Goal: Task Accomplishment & Management: Complete application form

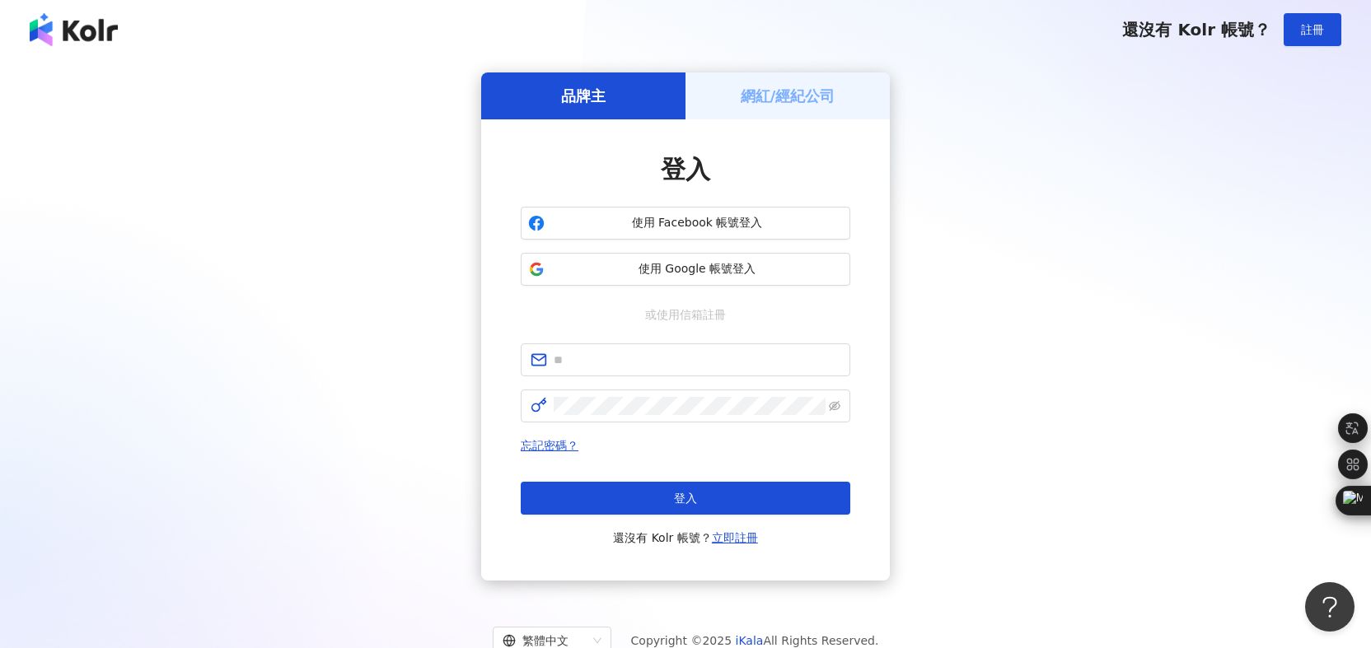
click at [770, 103] on h5 "網紅/經紀公司" at bounding box center [788, 96] width 95 height 21
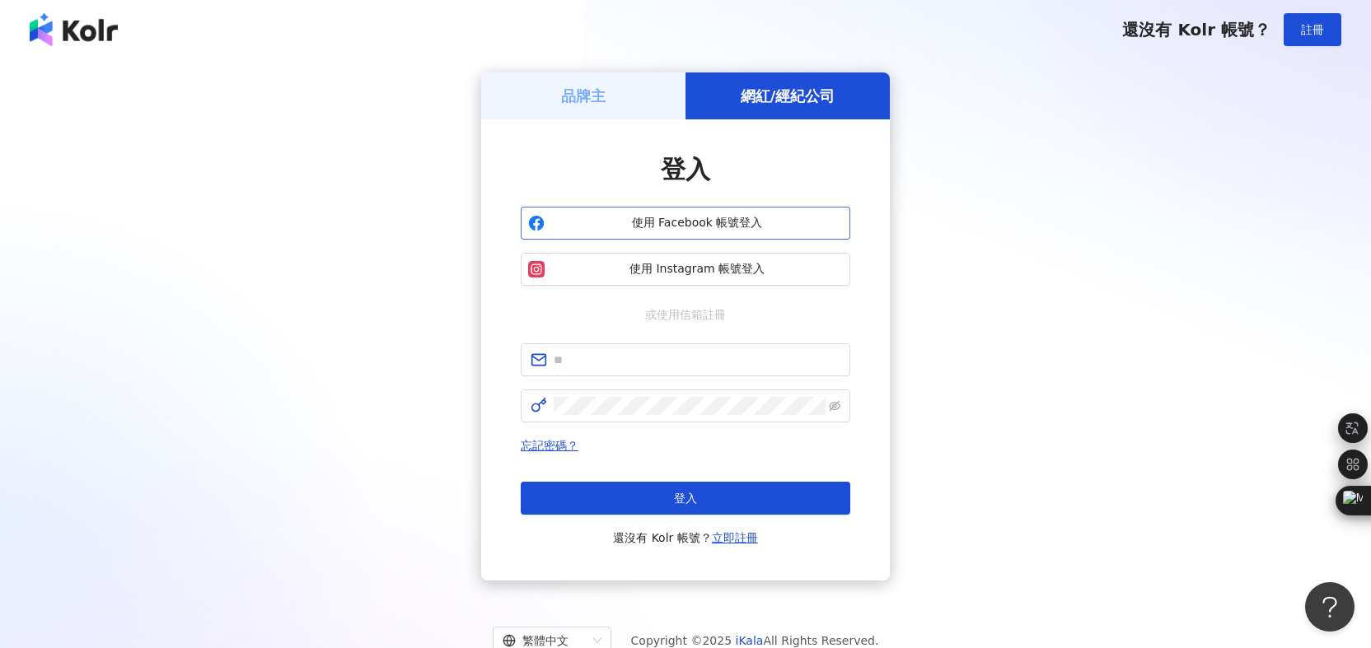
click at [727, 218] on span "使用 Facebook 帳號登入" at bounding box center [697, 223] width 292 height 16
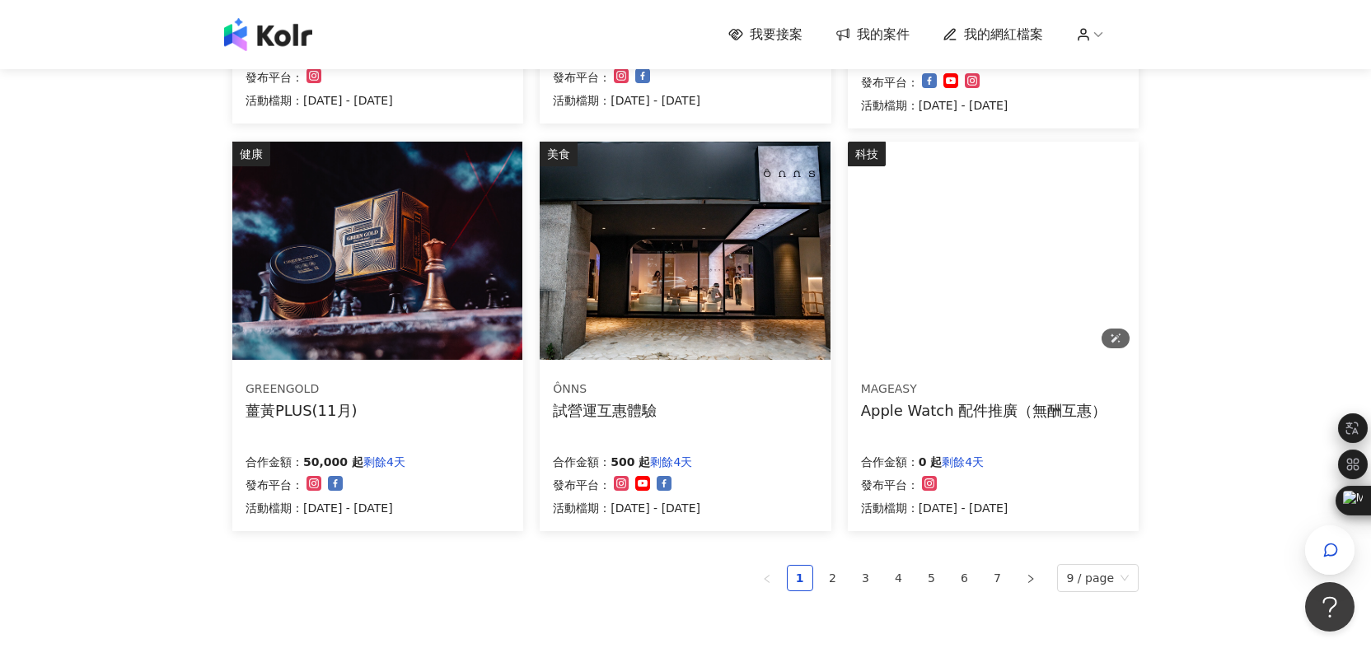
scroll to position [927, 0]
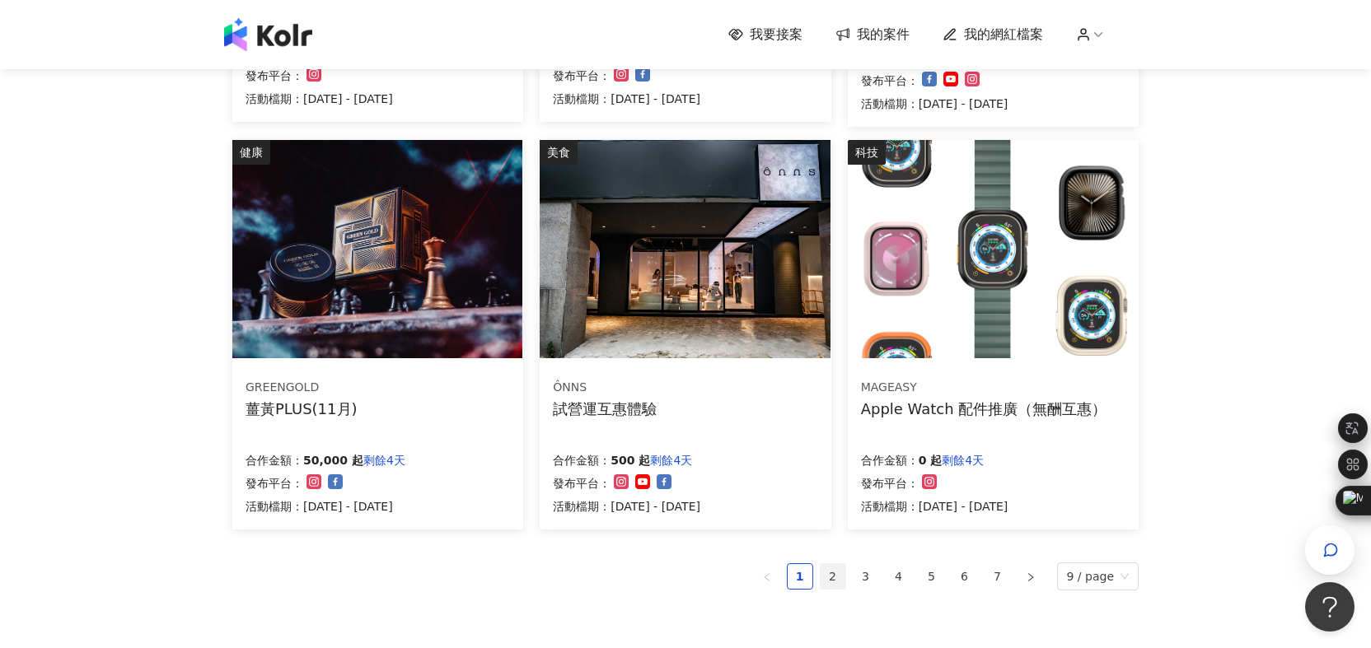
click at [829, 577] on link "2" at bounding box center [833, 576] width 25 height 25
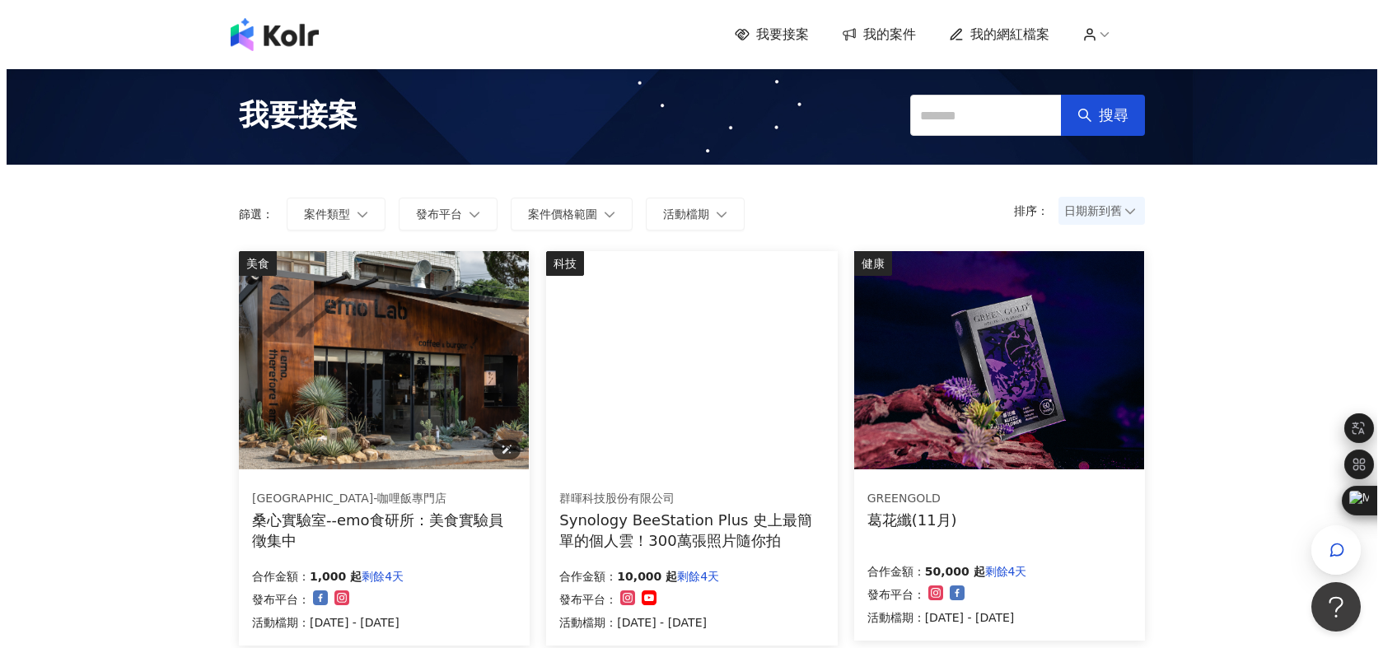
scroll to position [26, 0]
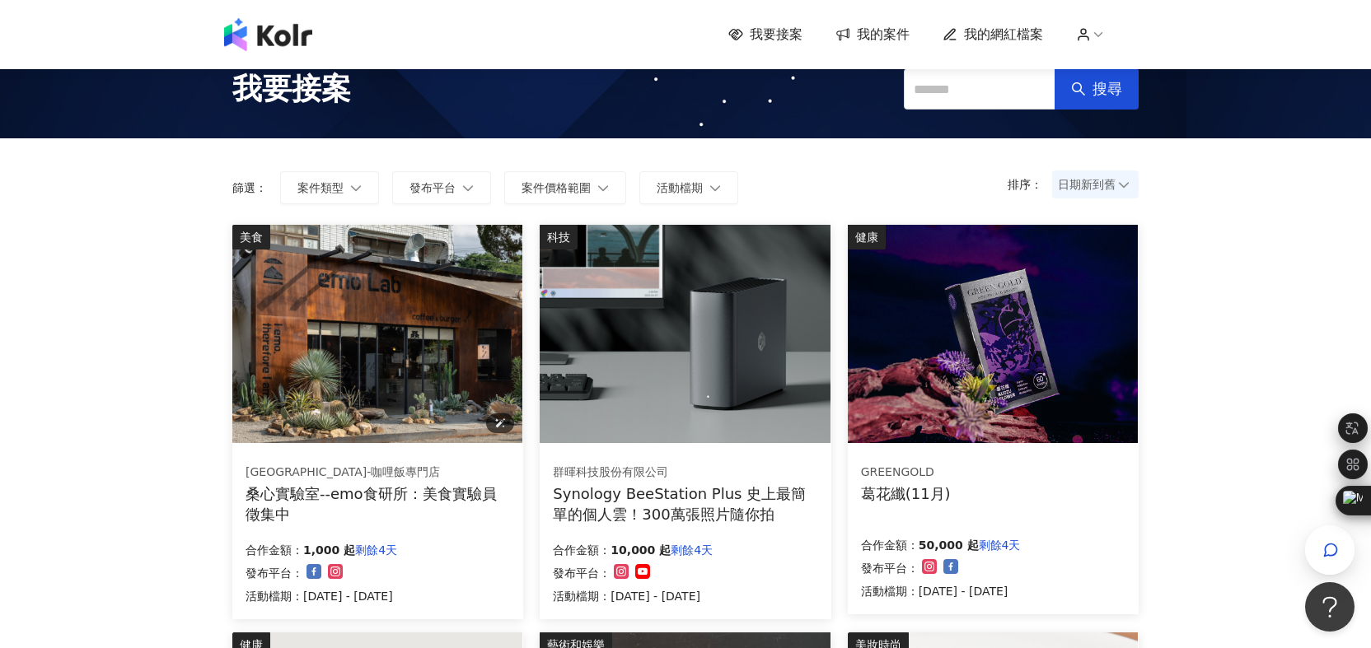
click at [396, 326] on img at bounding box center [377, 334] width 290 height 218
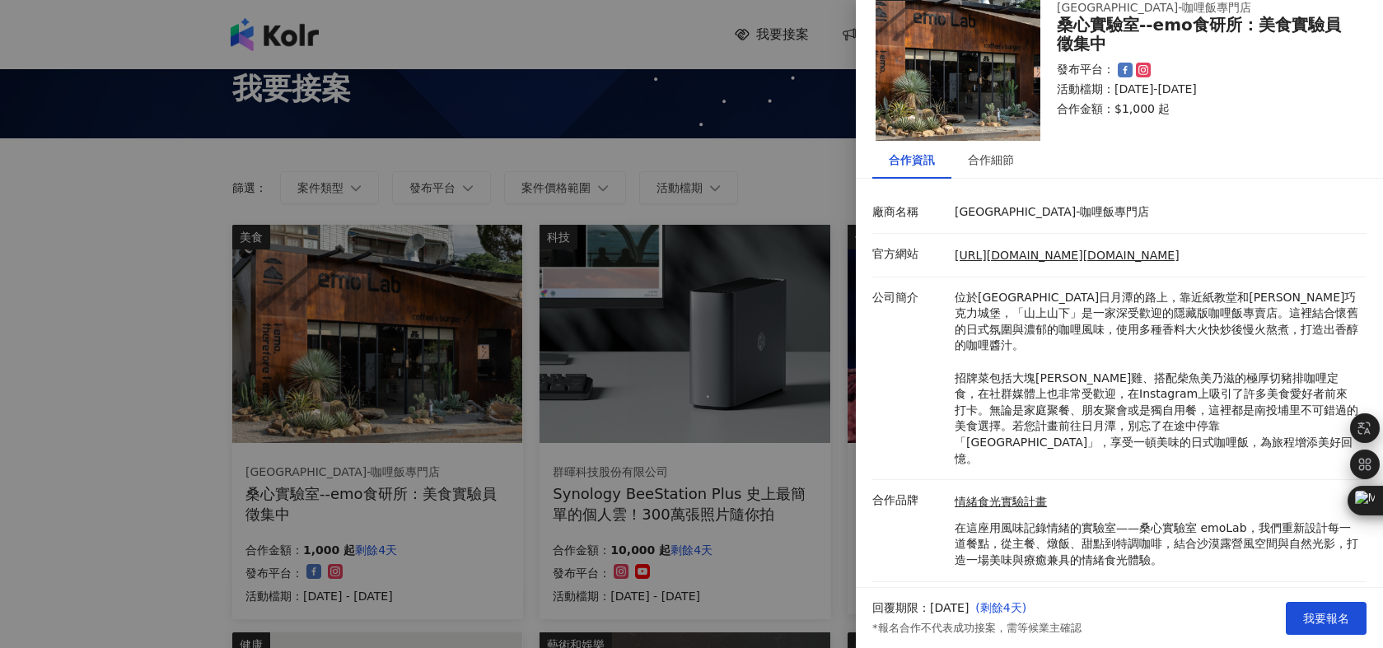
scroll to position [46, 0]
click at [147, 397] on div at bounding box center [691, 324] width 1383 height 648
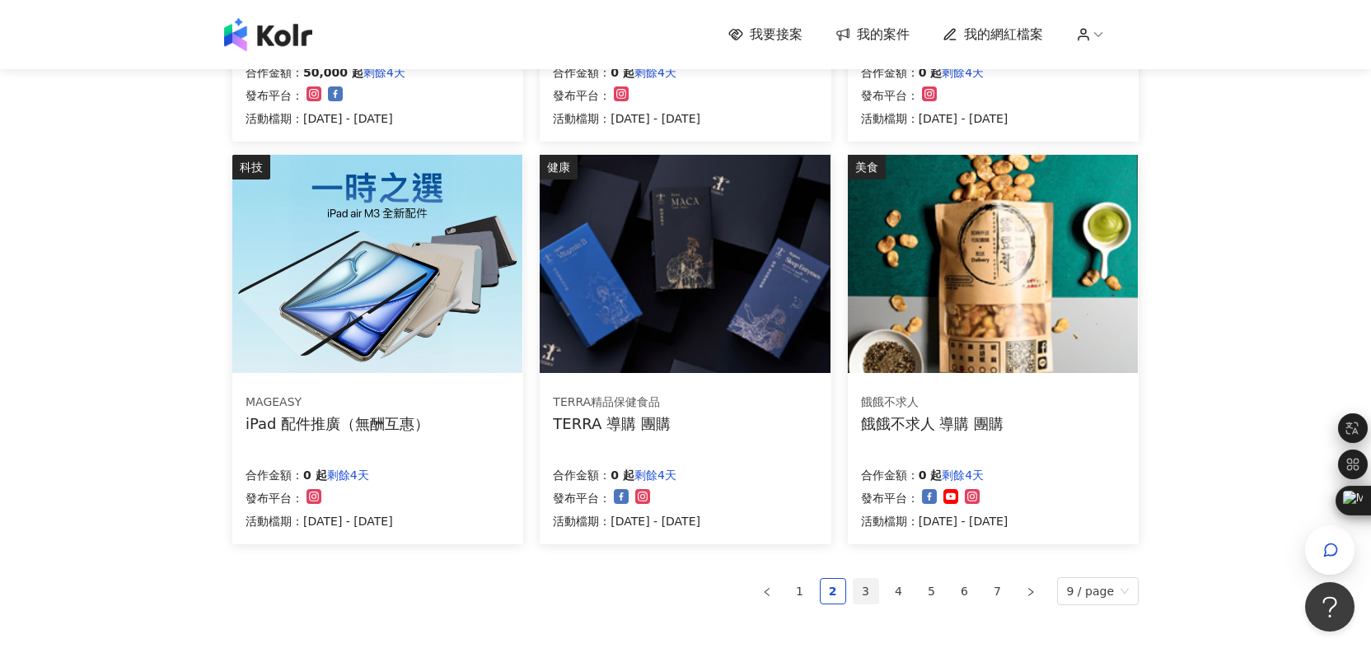
scroll to position [920, 0]
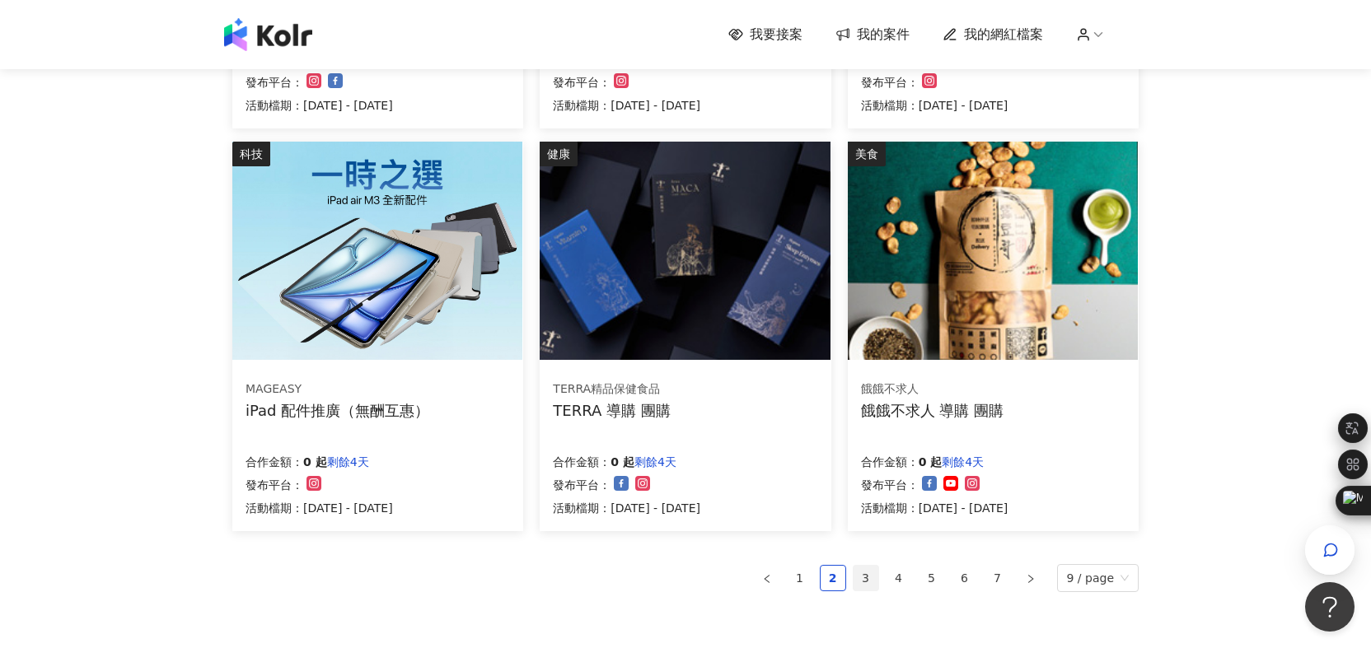
click at [864, 586] on link "3" at bounding box center [866, 578] width 25 height 25
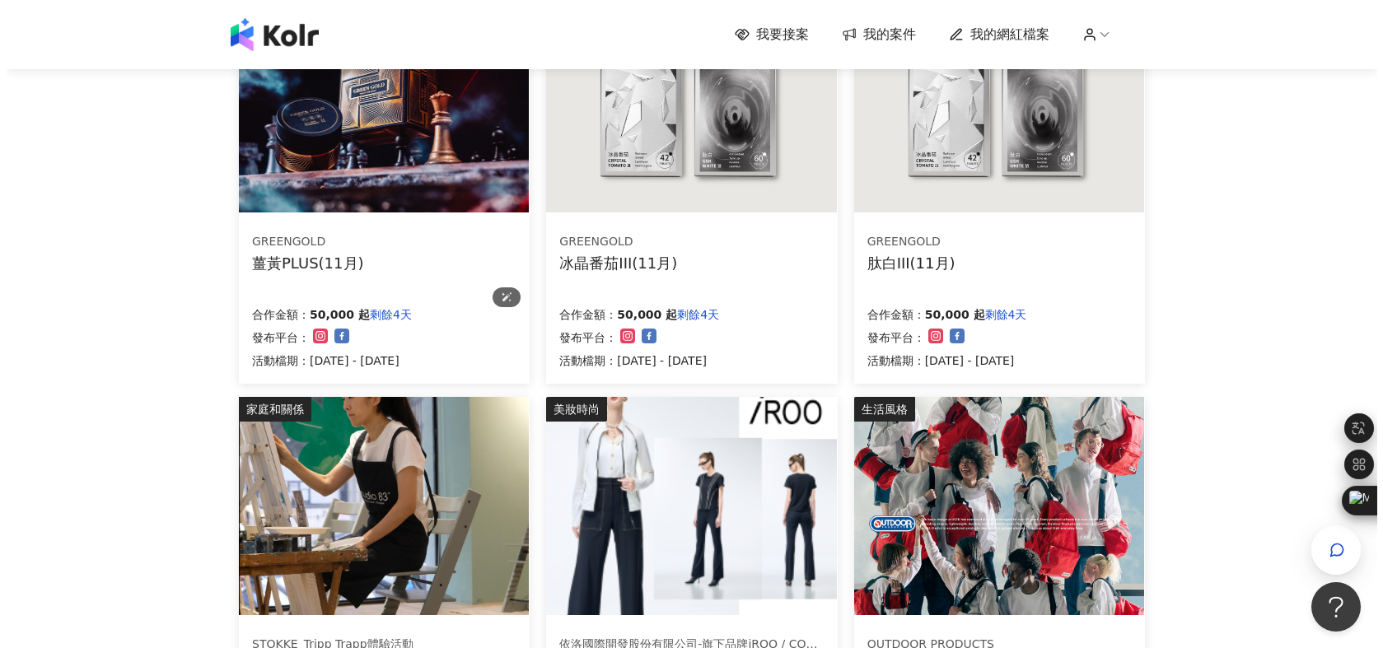
scroll to position [556, 0]
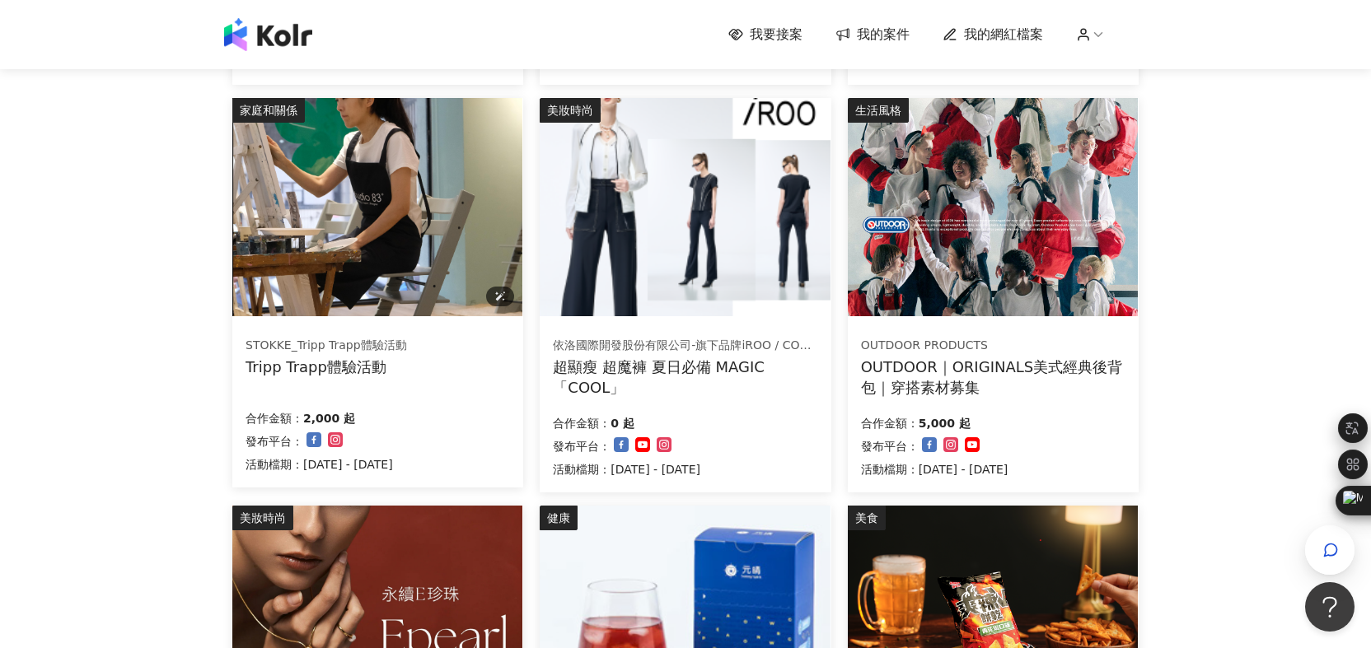
click at [408, 174] on img at bounding box center [377, 207] width 290 height 218
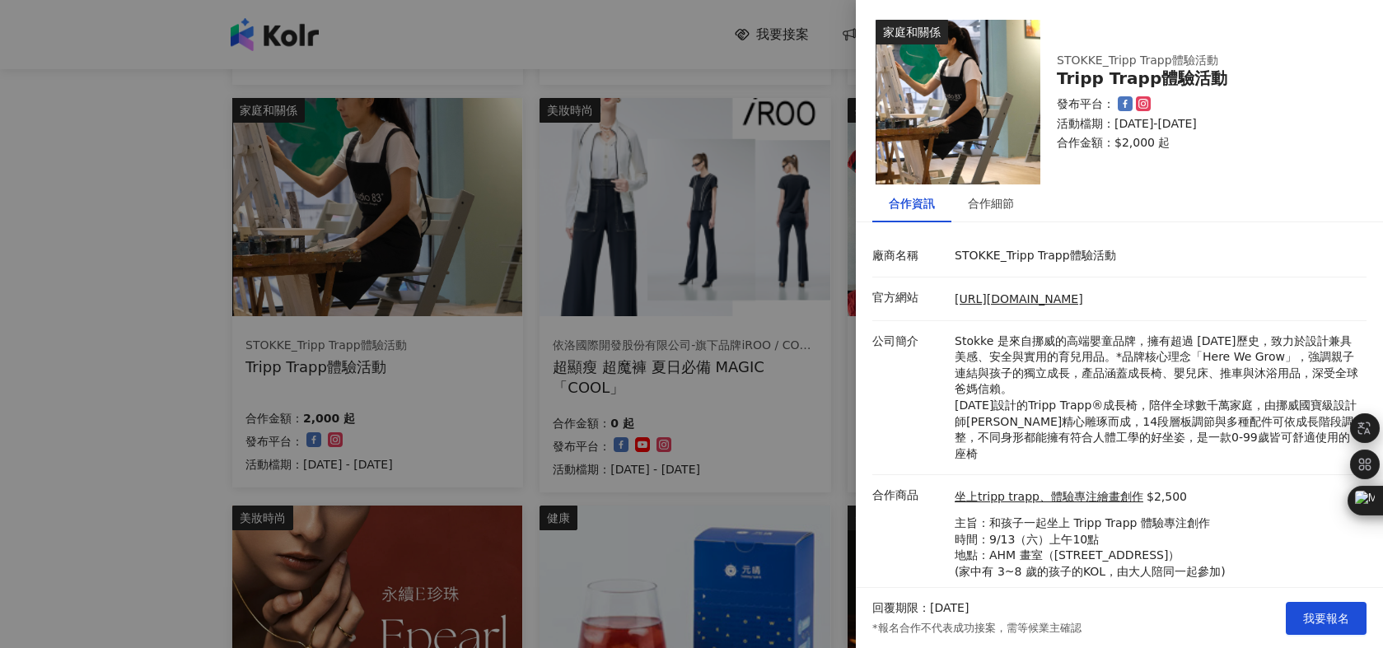
scroll to position [30, 0]
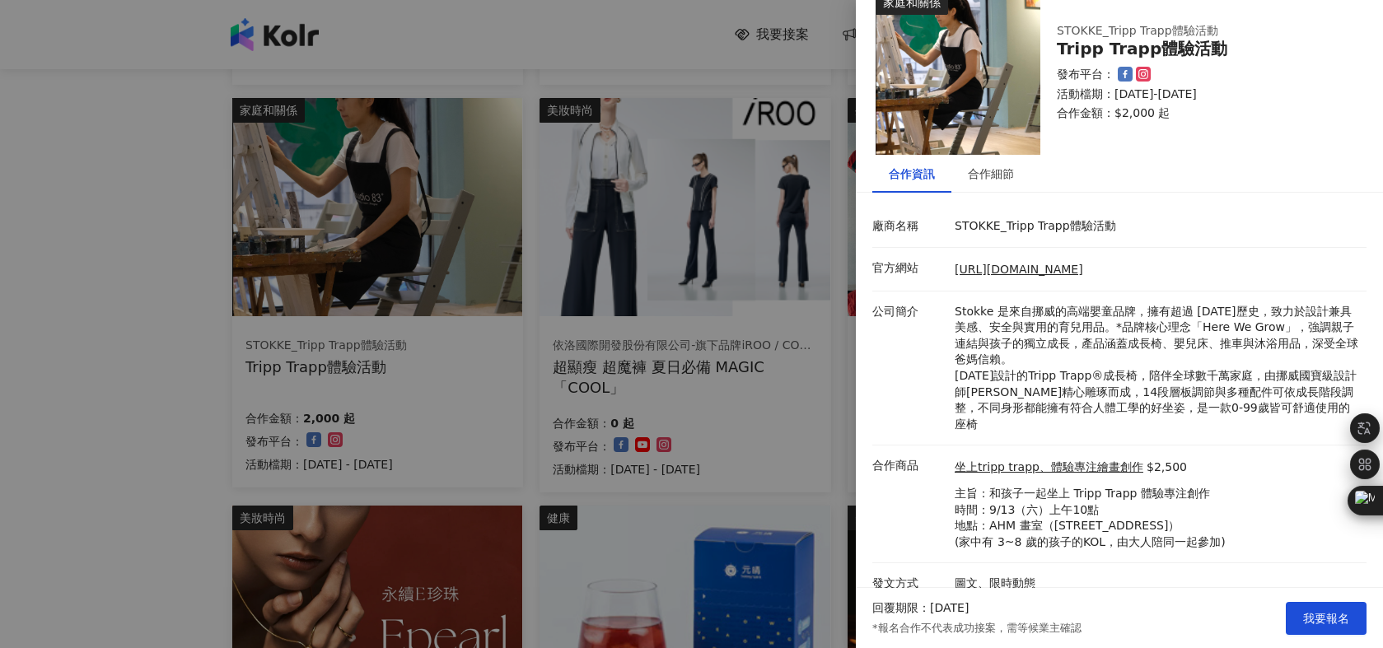
click at [157, 406] on div at bounding box center [691, 324] width 1383 height 648
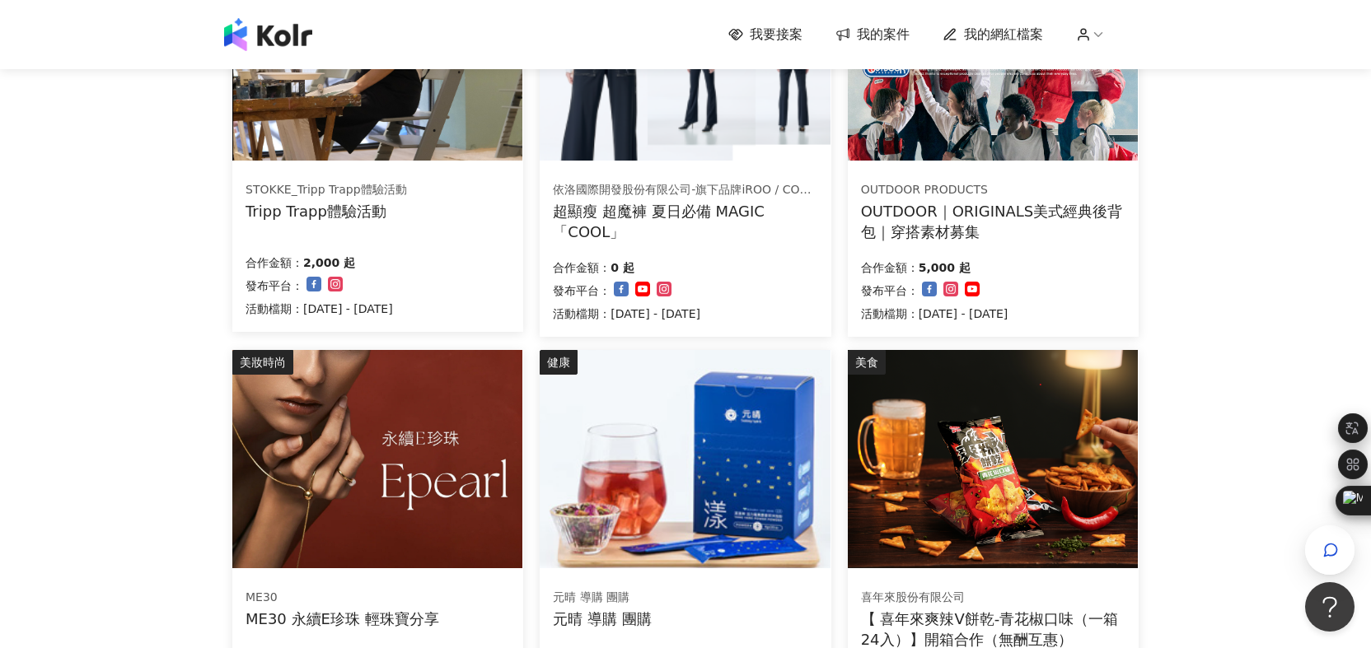
scroll to position [806, 0]
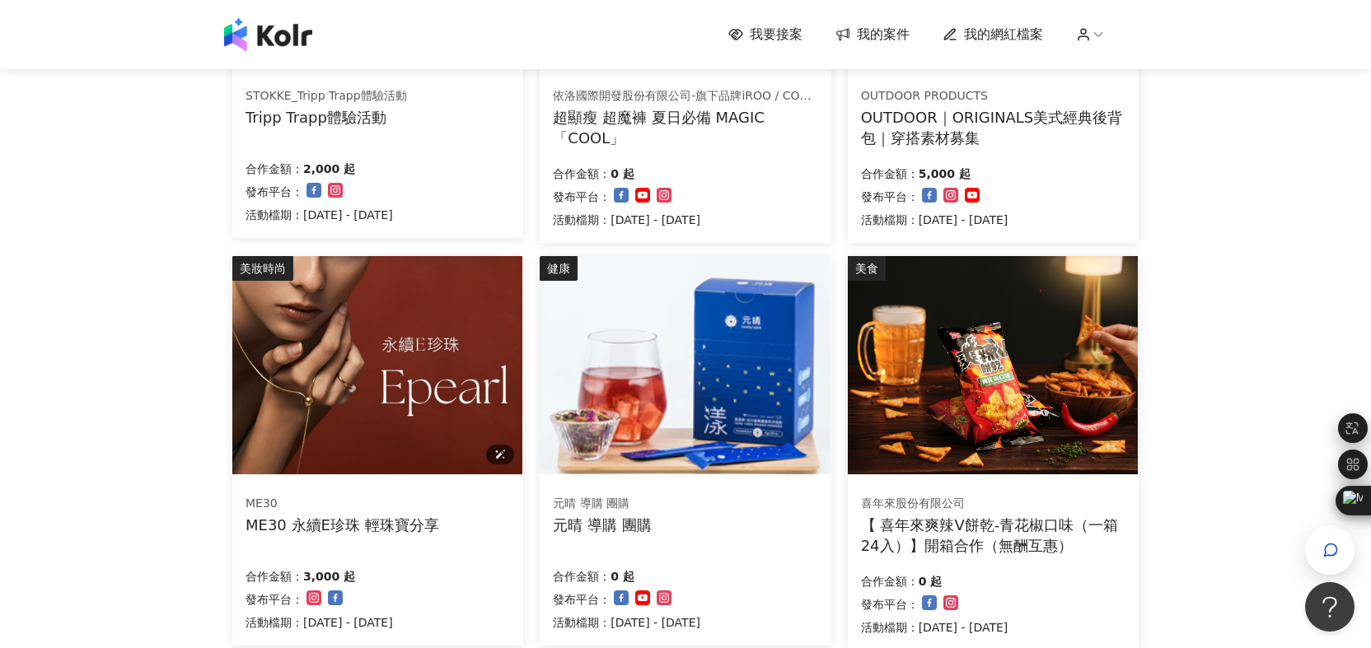
click at [344, 369] on img at bounding box center [377, 365] width 290 height 218
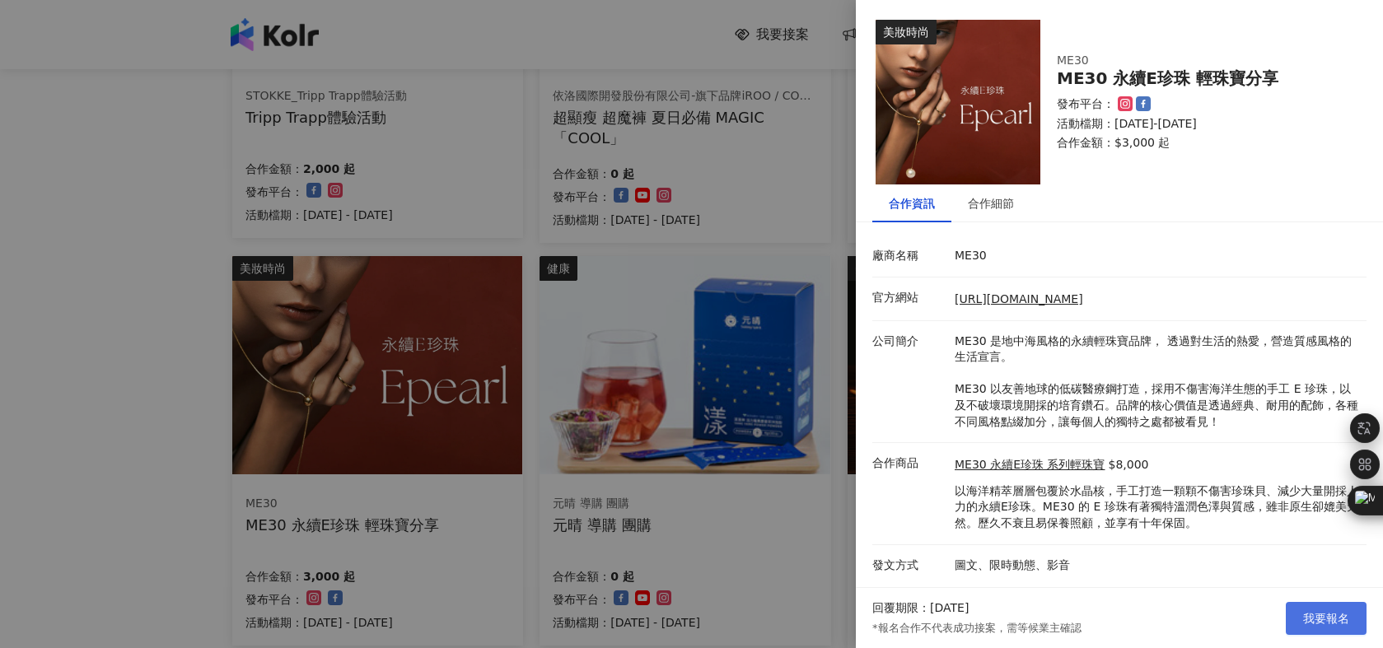
click at [1306, 608] on button "我要報名" at bounding box center [1326, 618] width 81 height 33
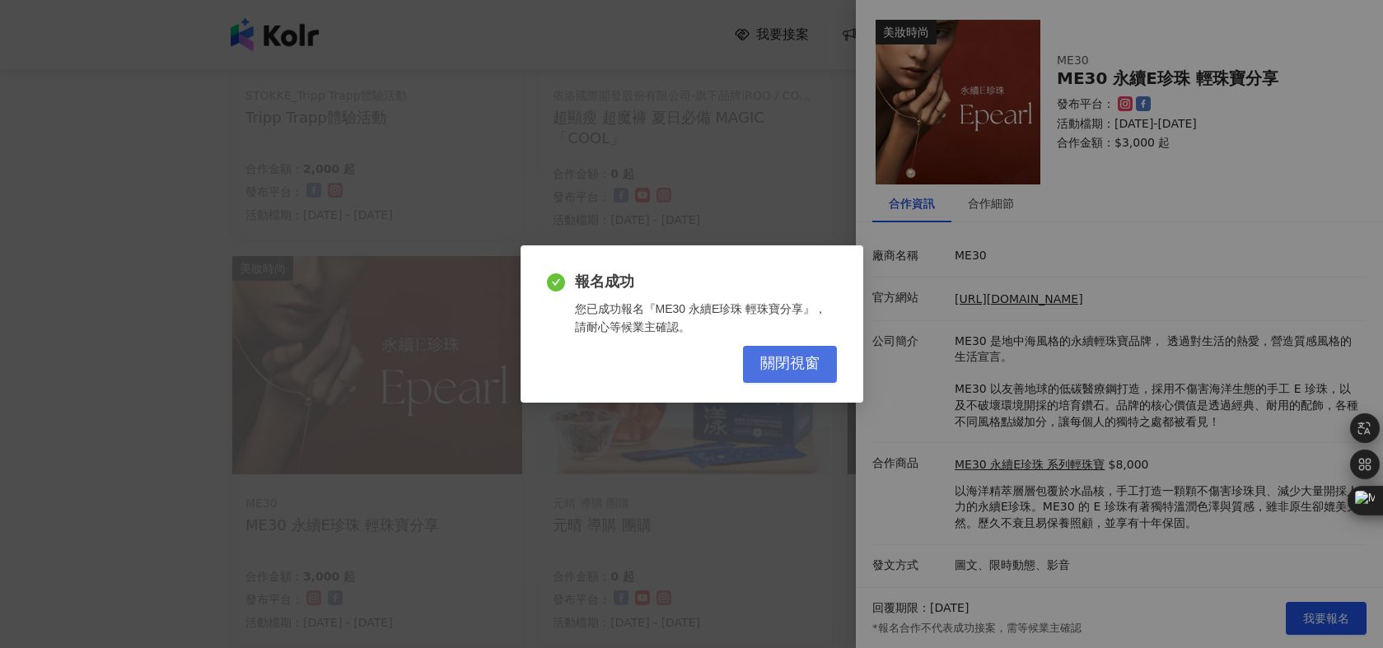
click at [789, 355] on span "關閉視窗" at bounding box center [790, 364] width 59 height 18
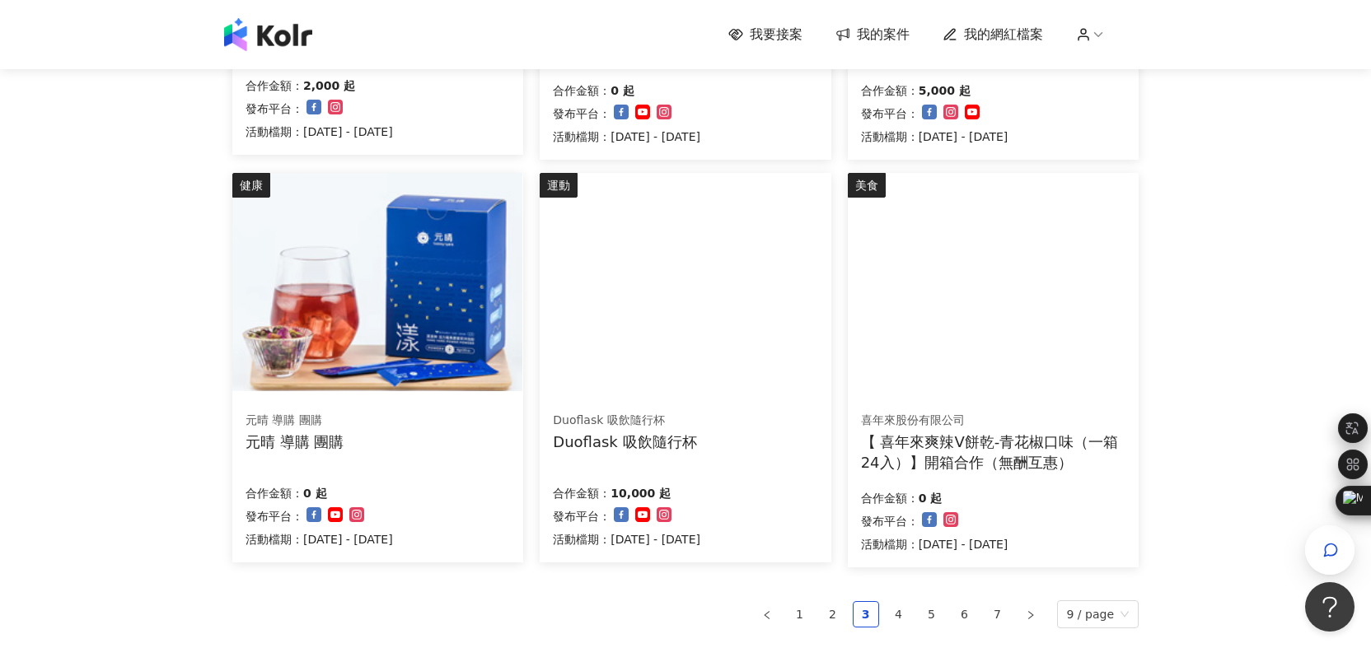
scroll to position [478, 0]
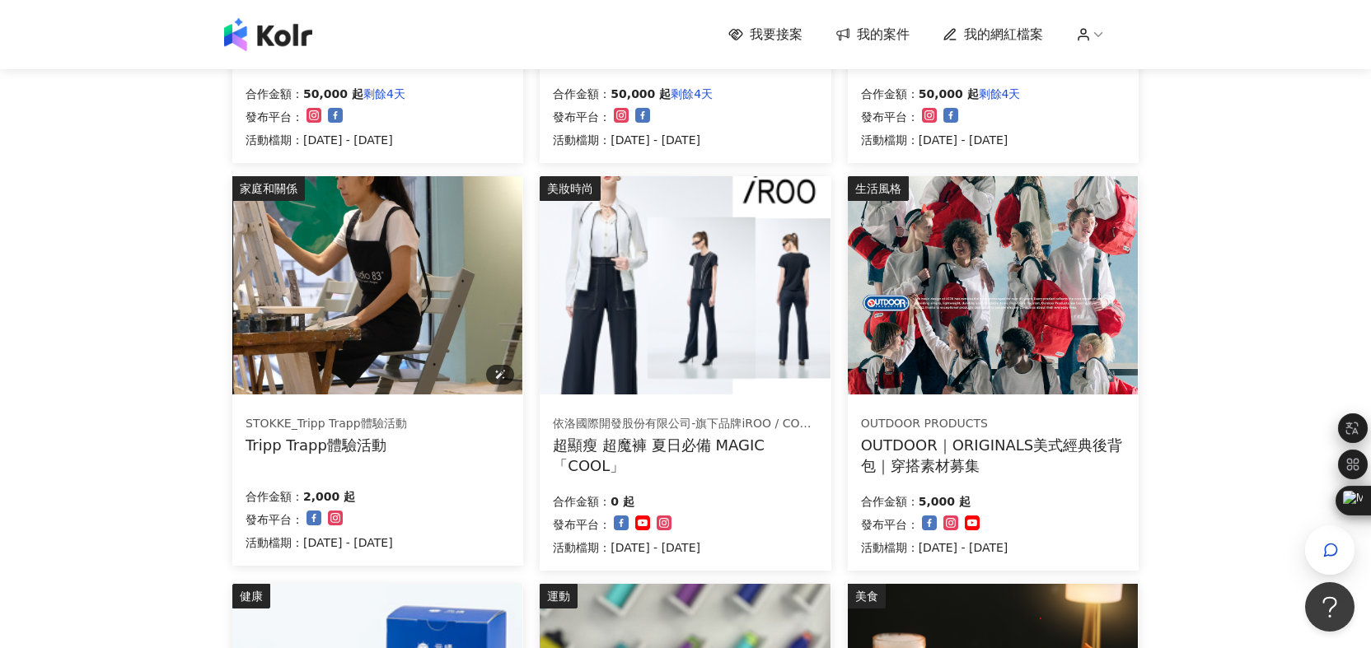
click at [423, 339] on img at bounding box center [377, 285] width 290 height 218
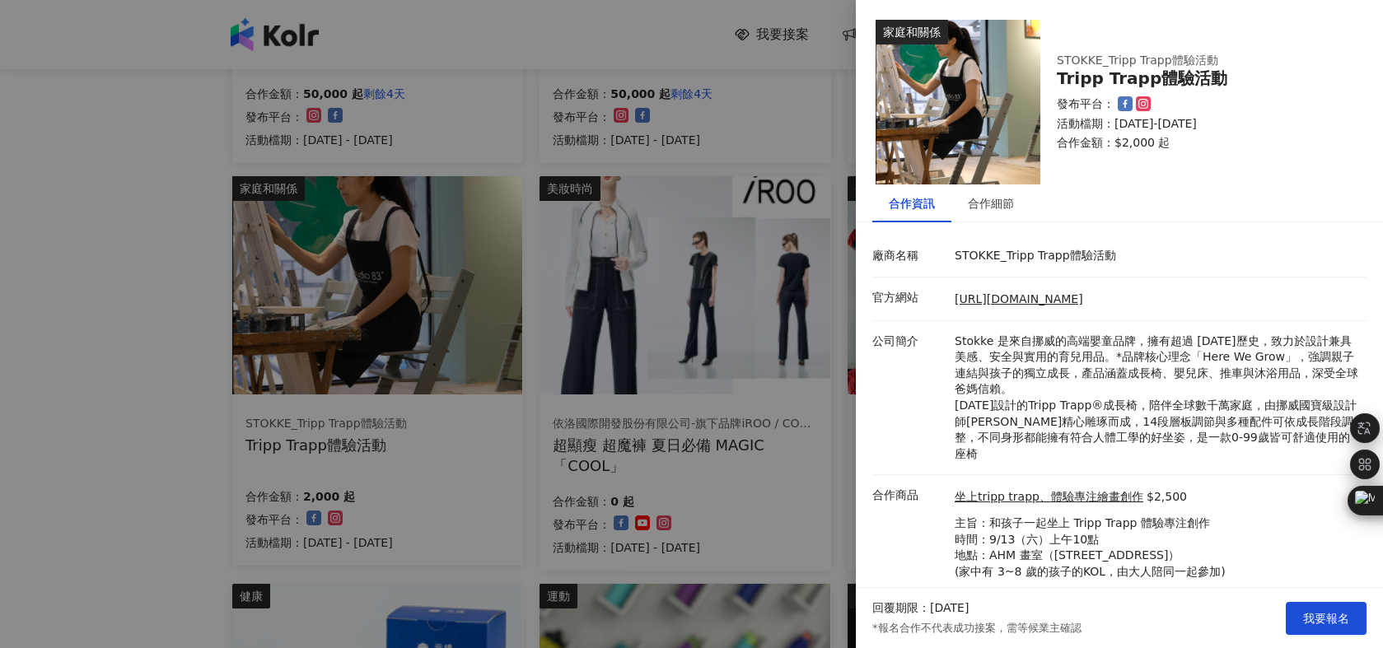
click at [188, 363] on div at bounding box center [691, 324] width 1383 height 648
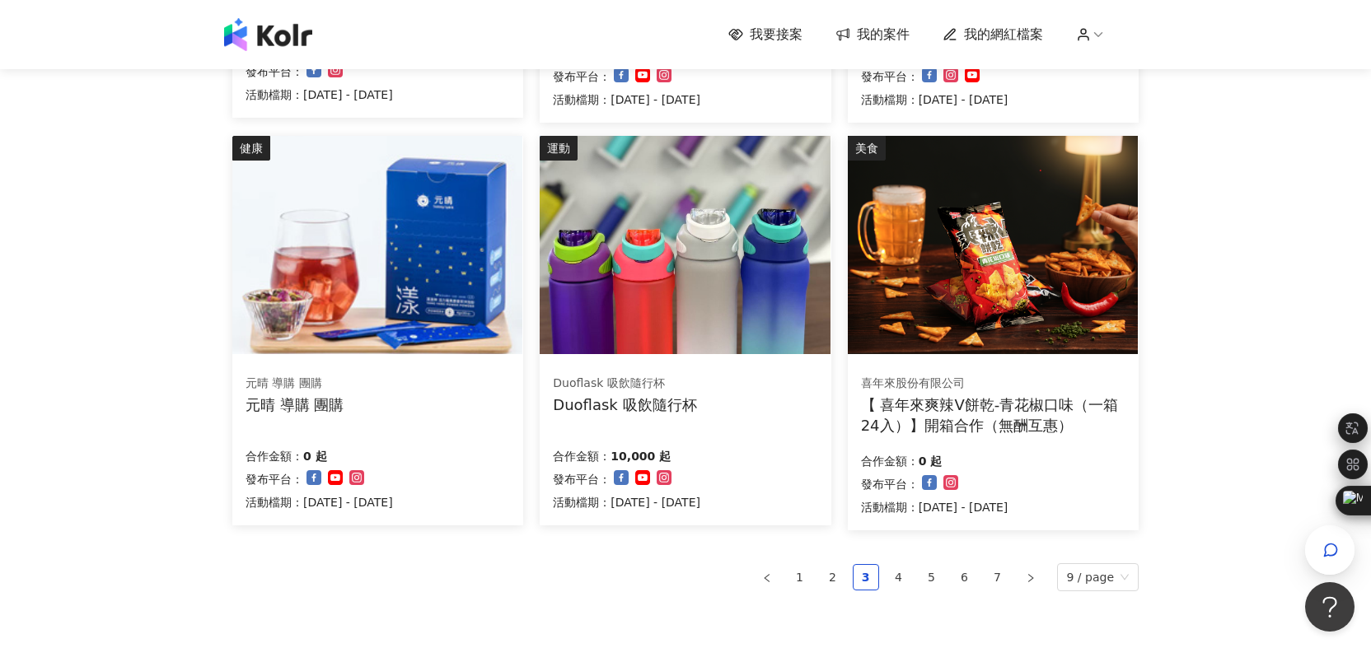
scroll to position [1119, 0]
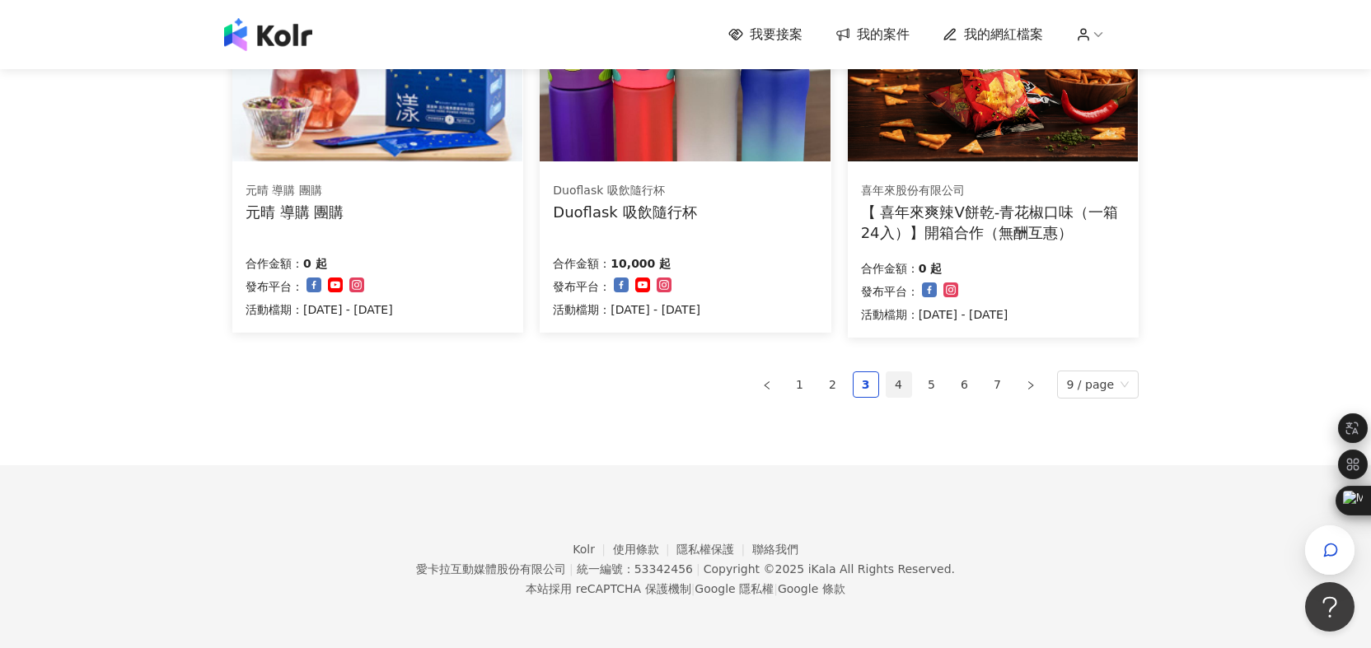
click at [901, 388] on link "4" at bounding box center [899, 384] width 25 height 25
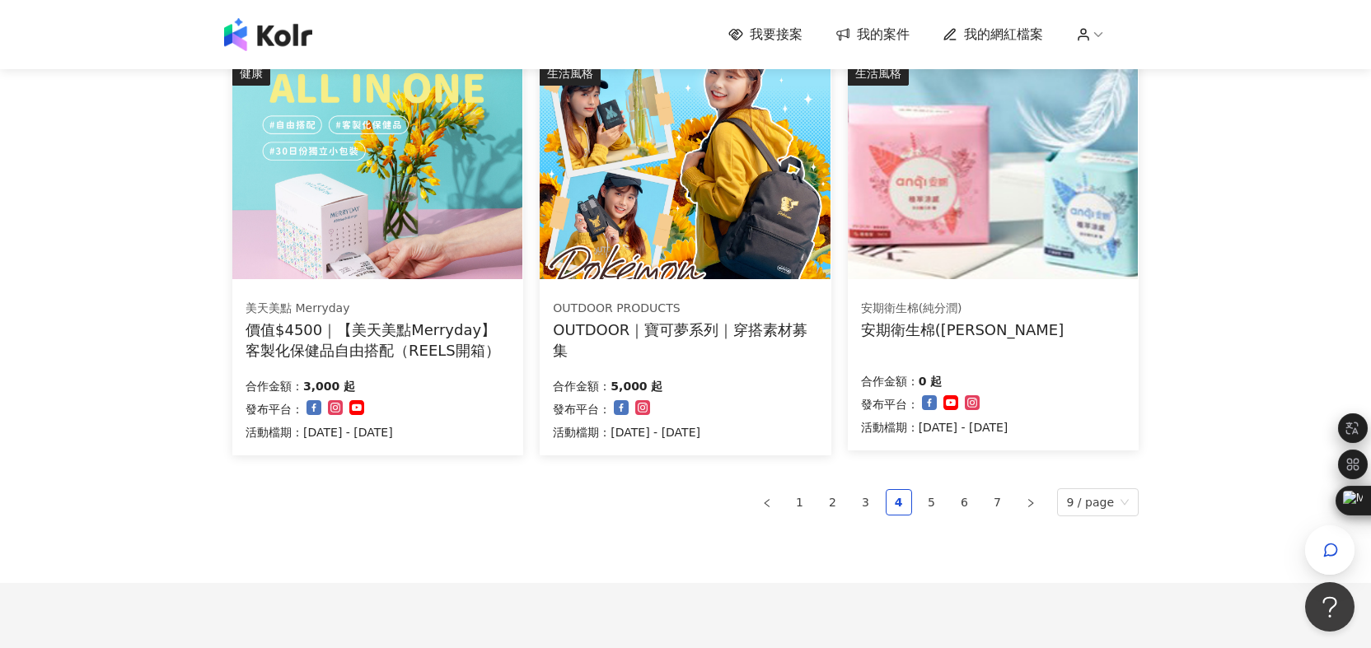
scroll to position [1006, 0]
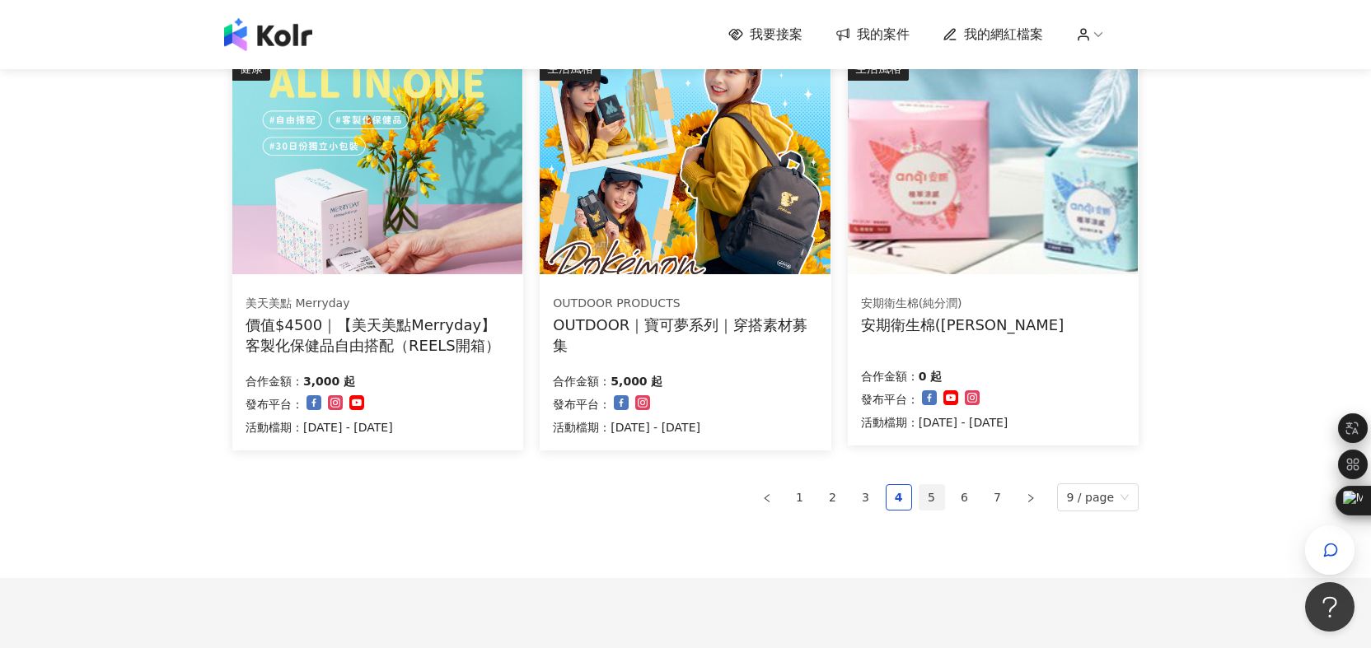
click at [941, 499] on link "5" at bounding box center [932, 497] width 25 height 25
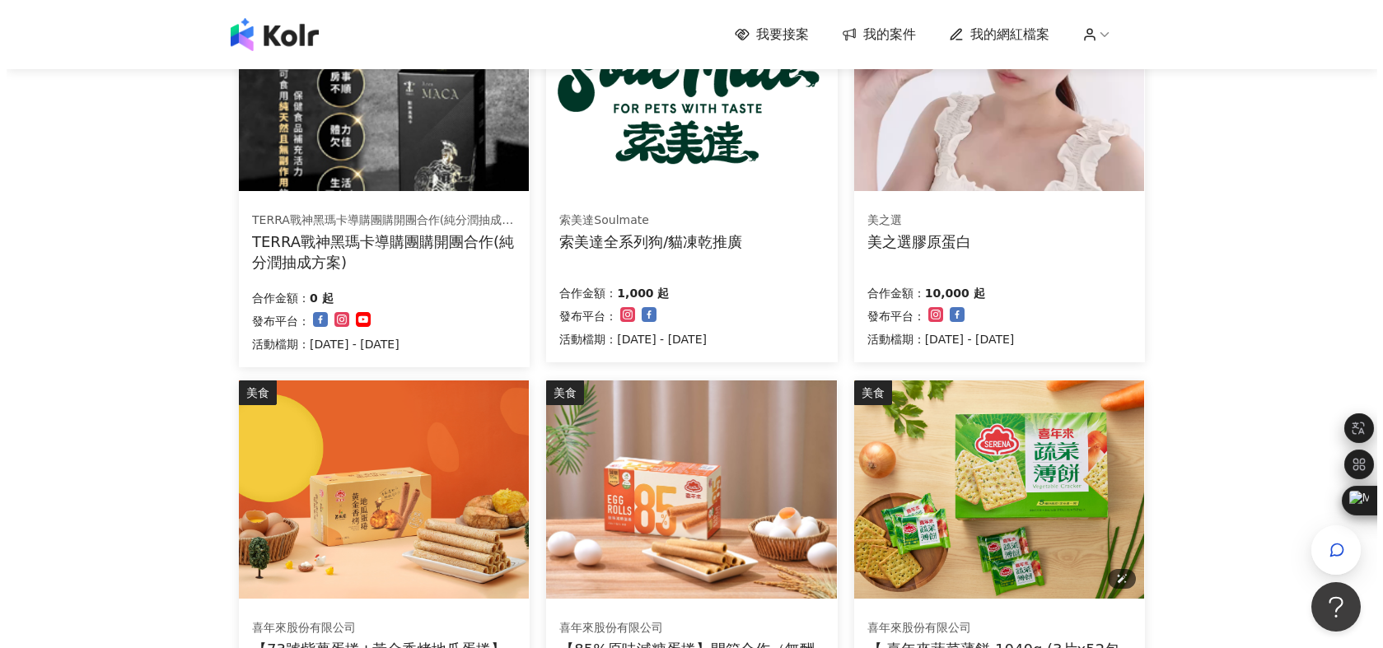
scroll to position [0, 0]
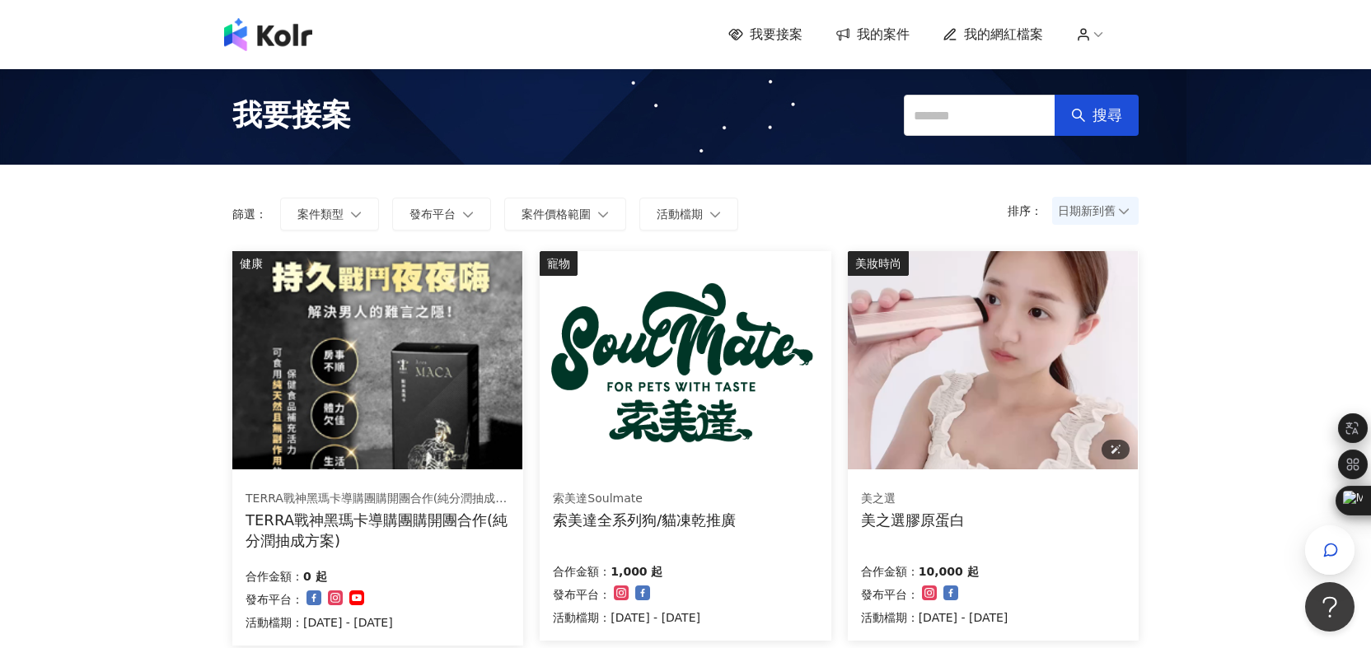
click at [1022, 456] on img at bounding box center [993, 360] width 290 height 218
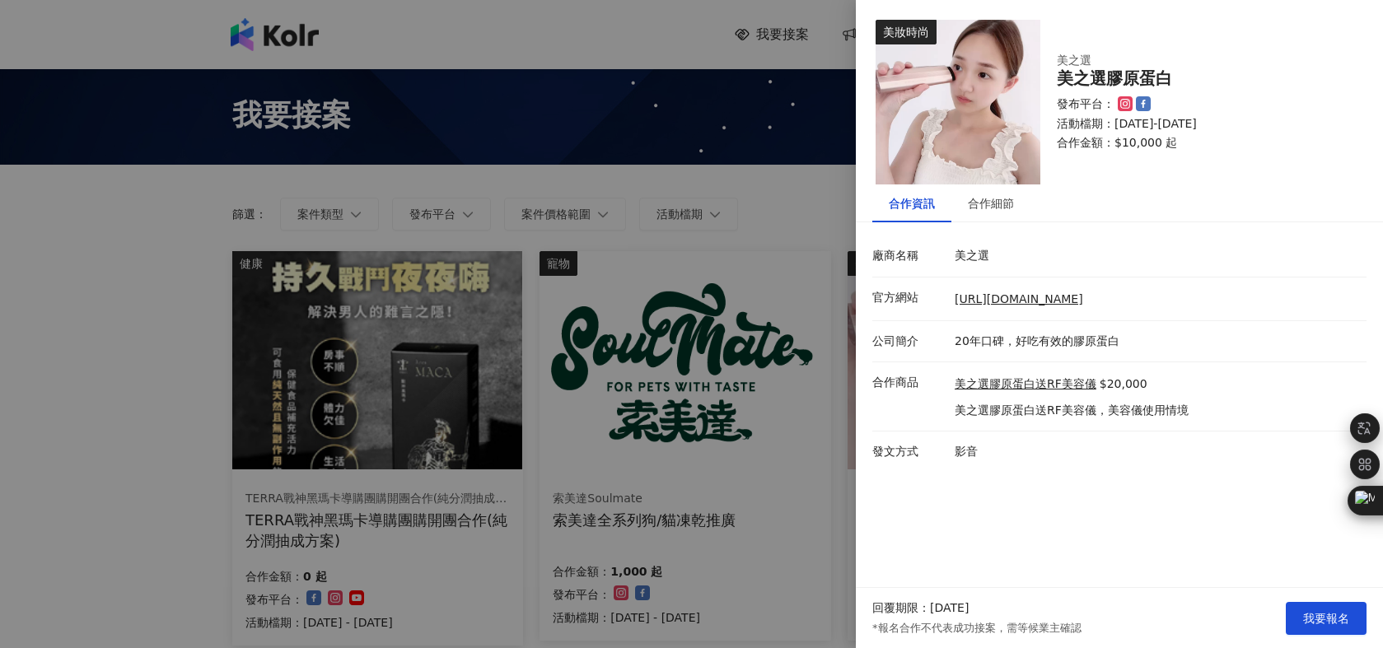
click at [757, 440] on div at bounding box center [691, 324] width 1383 height 648
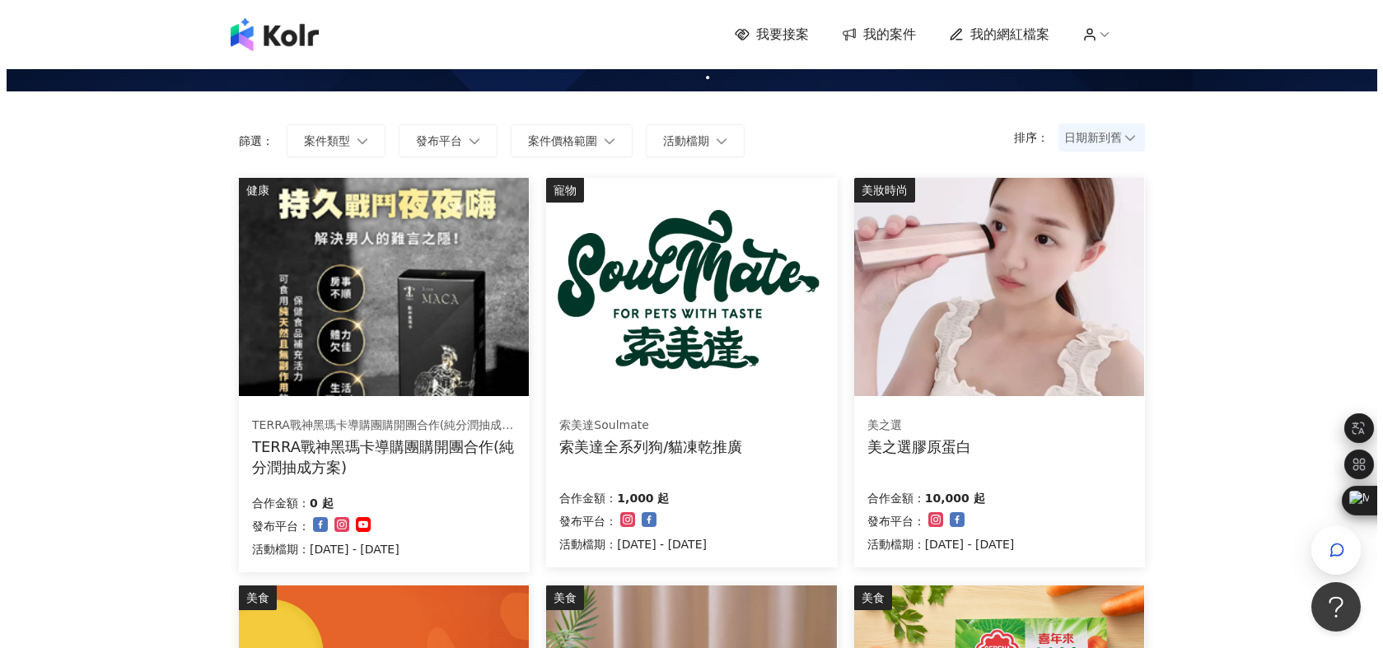
scroll to position [141, 0]
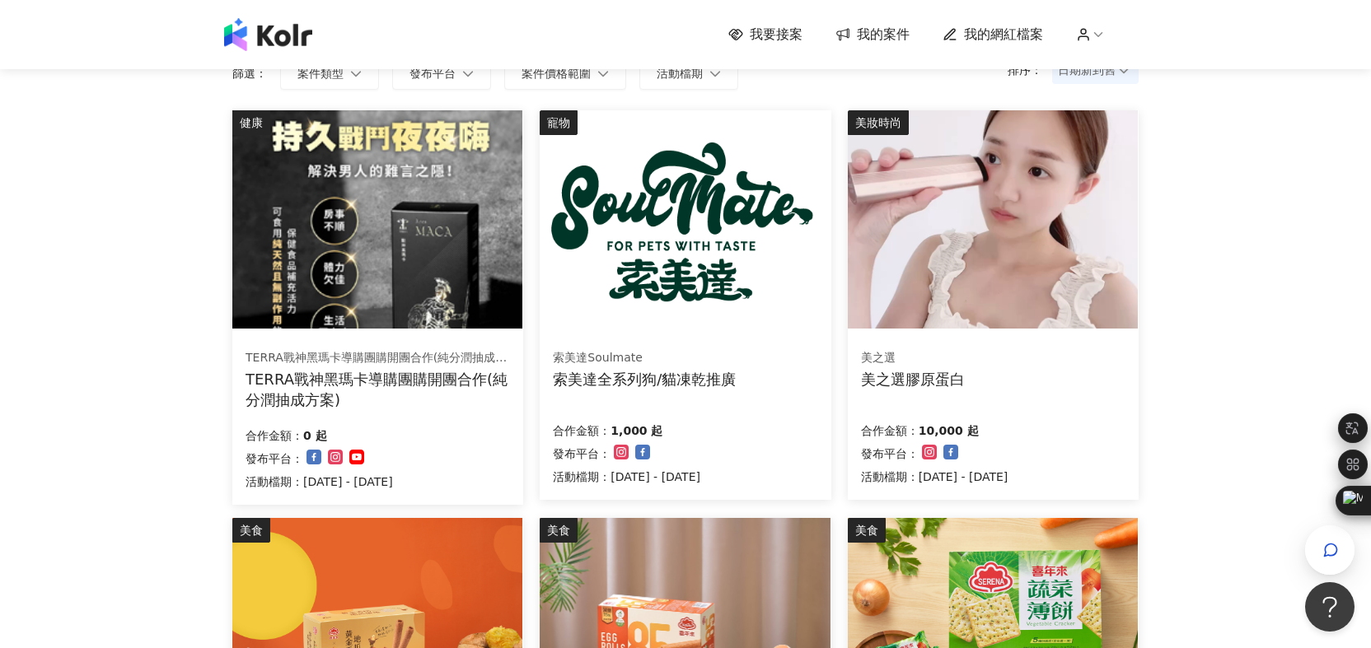
click at [931, 349] on div "美之選 美之選膠原蛋白" at bounding box center [993, 369] width 264 height 41
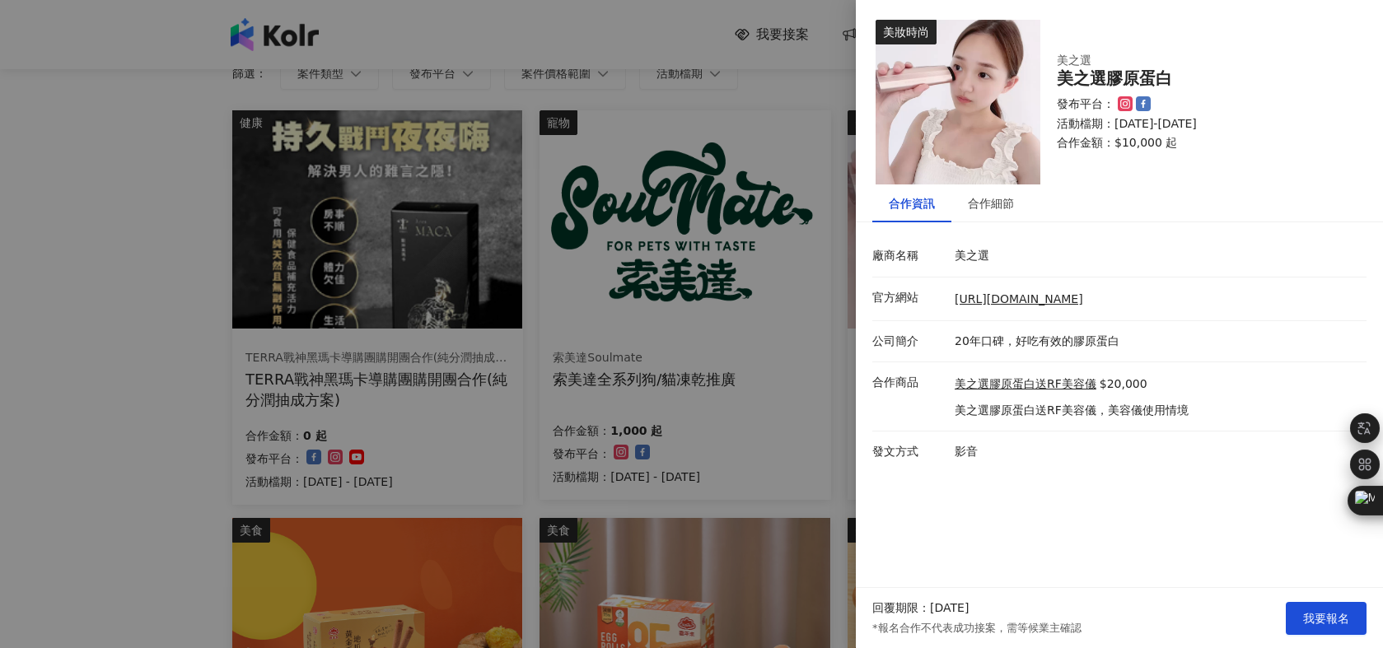
click at [777, 435] on div at bounding box center [691, 324] width 1383 height 648
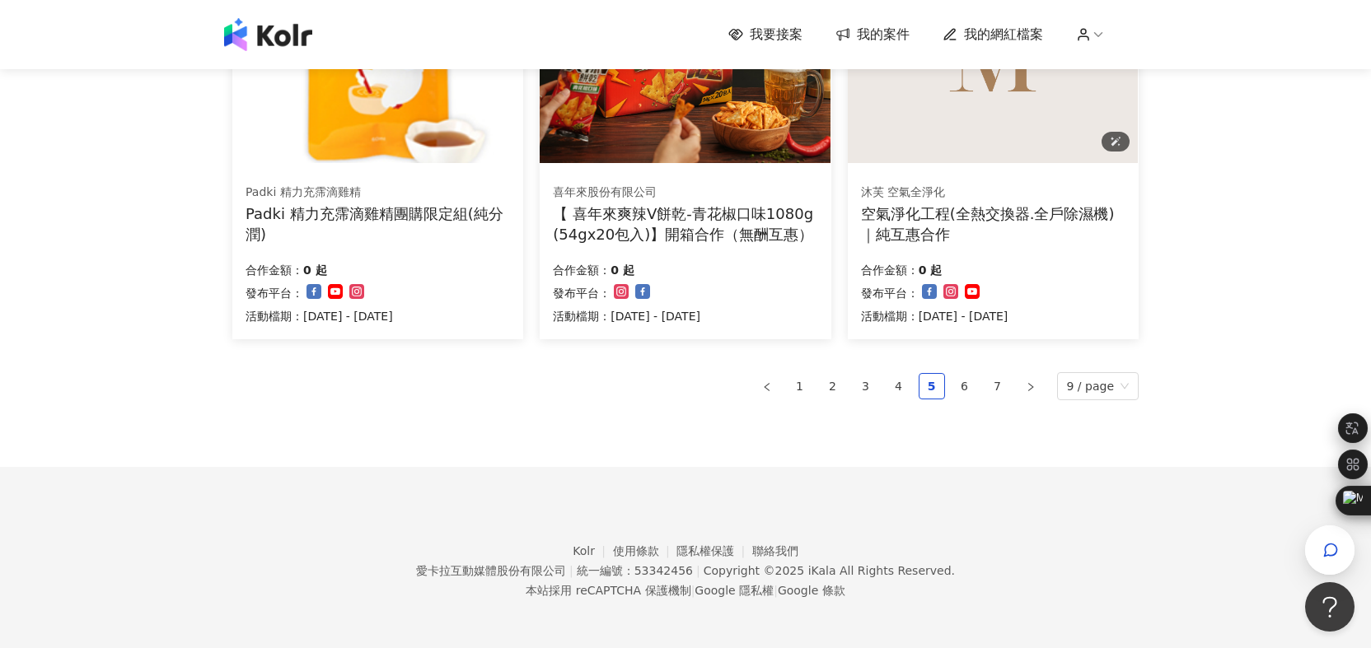
scroll to position [1124, 0]
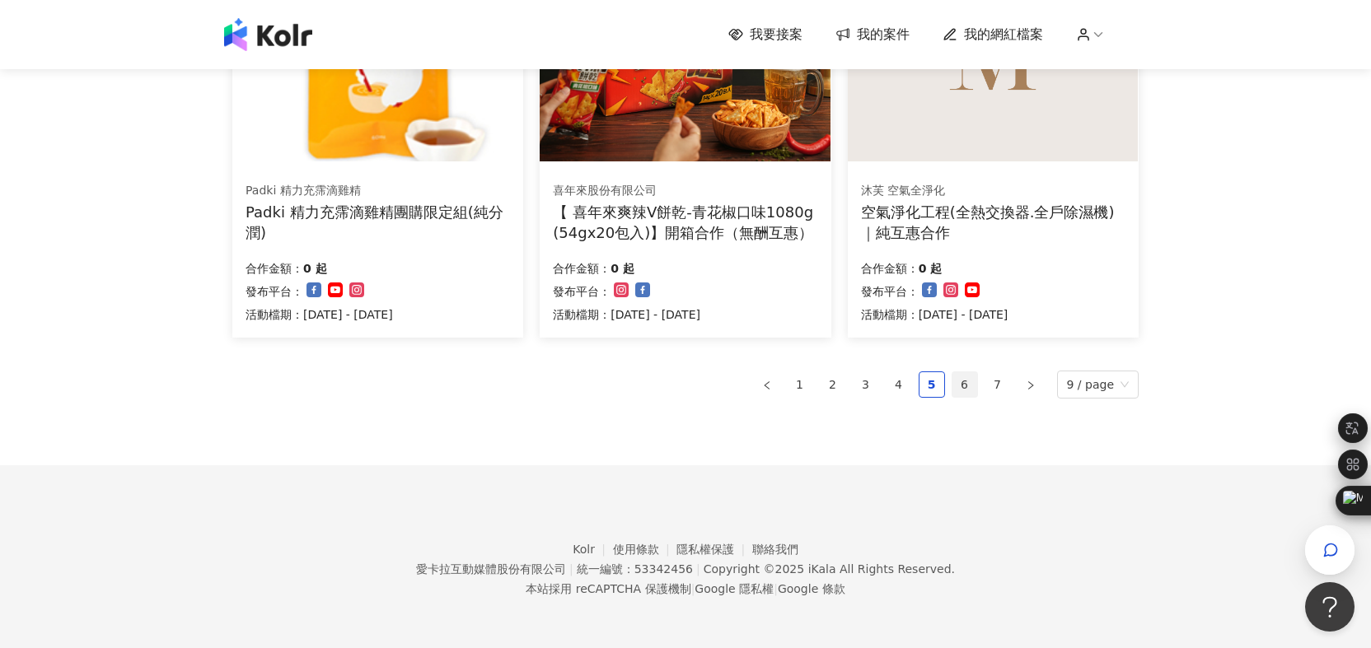
click at [967, 391] on link "6" at bounding box center [964, 384] width 25 height 25
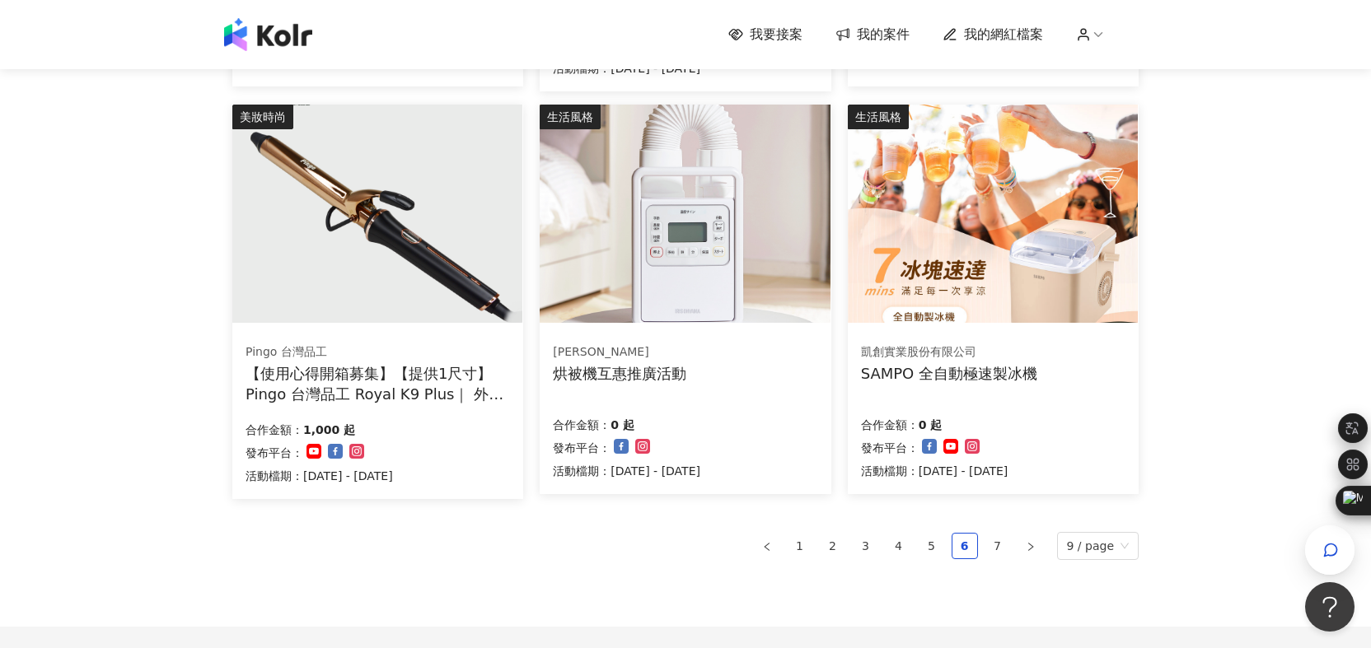
scroll to position [966, 0]
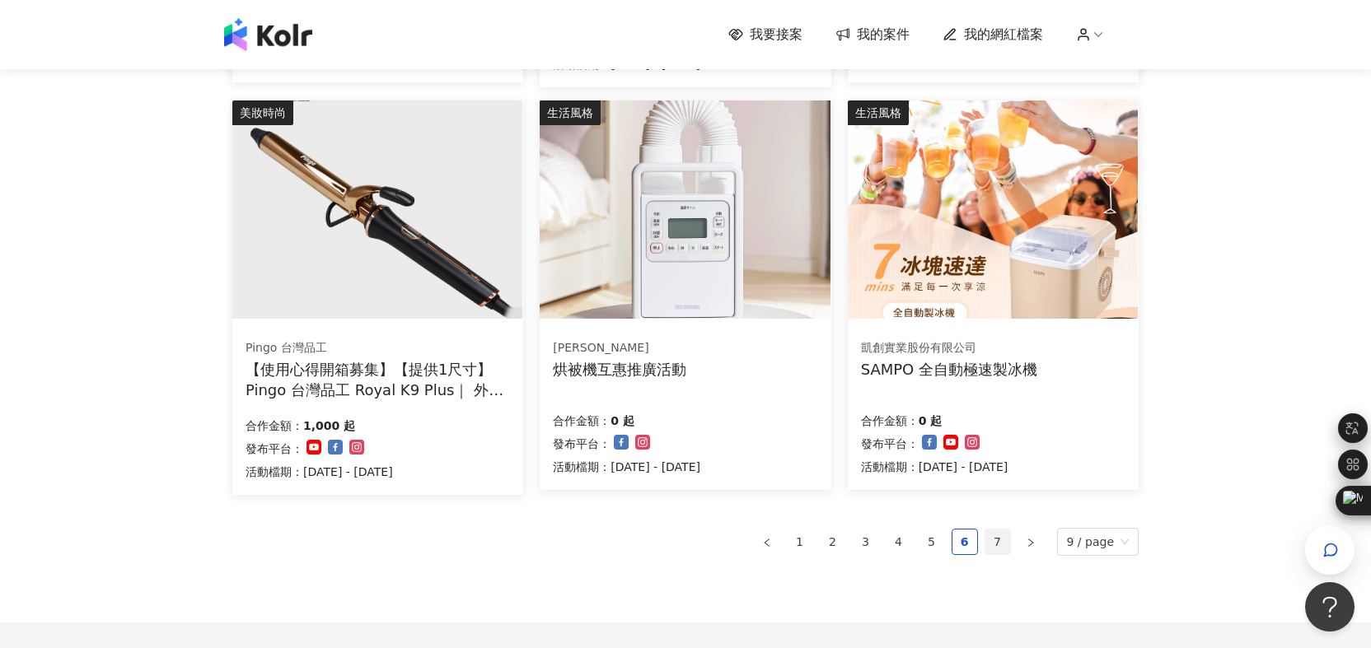
click at [1009, 544] on link "7" at bounding box center [997, 542] width 25 height 25
